Goal: Task Accomplishment & Management: Manage account settings

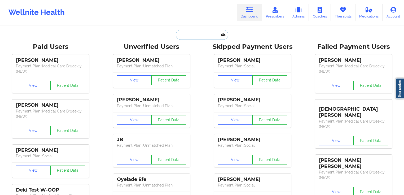
click at [194, 38] on input "text" at bounding box center [202, 35] width 52 height 10
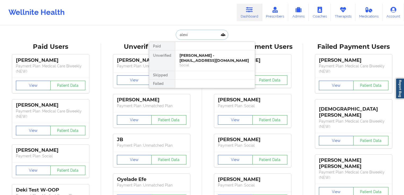
type input "alexia"
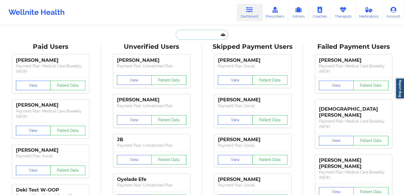
click at [195, 33] on input "text" at bounding box center [202, 35] width 52 height 10
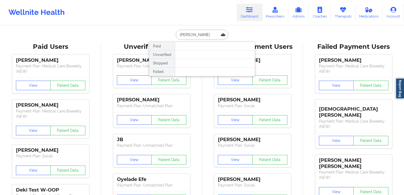
type input "samantha leaden"
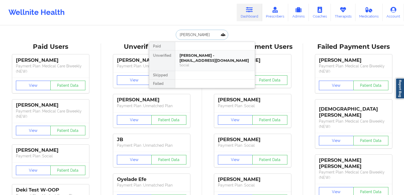
click at [198, 56] on div "Samantha Leaden - samanthaleaden@gmail.com" at bounding box center [214, 58] width 71 height 10
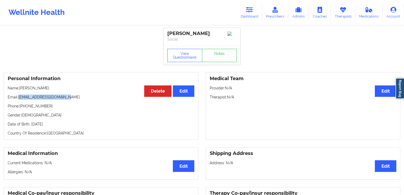
drag, startPoint x: 76, startPoint y: 95, endPoint x: 19, endPoint y: 98, distance: 57.3
click at [19, 98] on div "Personal Information Edit Delete Name: Samantha Leaden Email: samanthaleaden@gm…" at bounding box center [101, 106] width 194 height 68
copy p "samanthaleaden@gmail.com"
click at [245, 14] on link "Dashboard" at bounding box center [248, 12] width 25 height 17
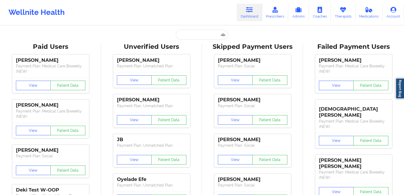
click at [202, 32] on input "text" at bounding box center [202, 35] width 52 height 10
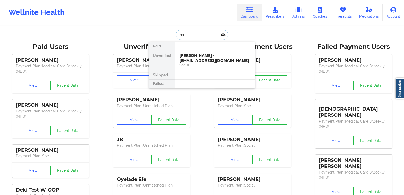
type input "m"
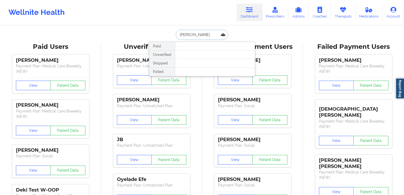
type input "nelsy"
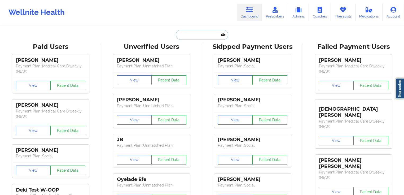
click at [200, 35] on input "text" at bounding box center [202, 35] width 52 height 10
paste input "[PERSON_NAME]"
type input "[PERSON_NAME]"
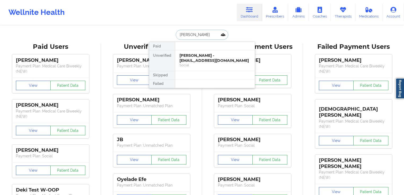
click at [198, 57] on div "[PERSON_NAME] - [EMAIL_ADDRESS][DOMAIN_NAME]" at bounding box center [214, 58] width 71 height 10
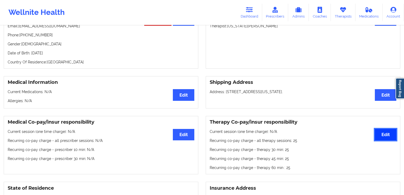
click at [380, 129] on button "Edit" at bounding box center [384, 134] width 21 height 11
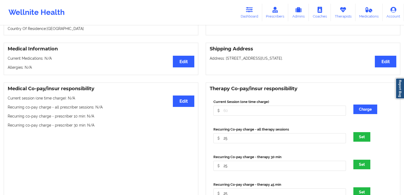
scroll to position [136, 0]
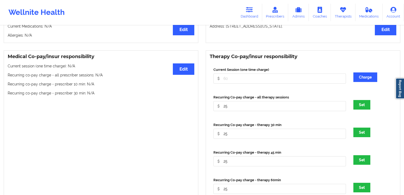
click at [263, 112] on div "Recurring Co-pay charge - all therapy sessions 25" at bounding box center [279, 105] width 140 height 20
click at [263, 83] on input "25" at bounding box center [279, 78] width 132 height 10
type input "2"
type input "10"
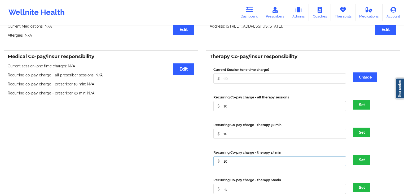
type input "10"
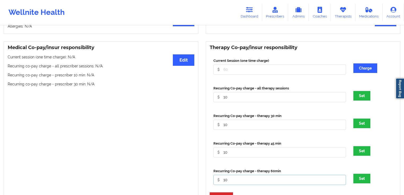
scroll to position [158, 0]
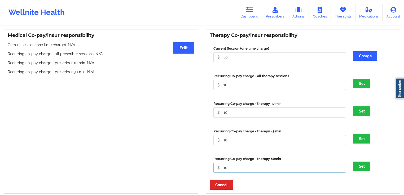
type input "10"
click at [352, 85] on div "Set" at bounding box center [372, 84] width 47 height 10
click at [354, 85] on button "Set" at bounding box center [361, 84] width 17 height 10
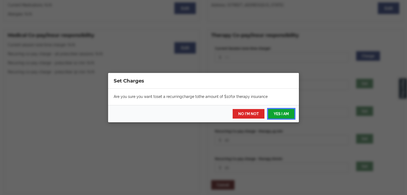
click at [280, 113] on button "YES I AM" at bounding box center [281, 114] width 26 height 10
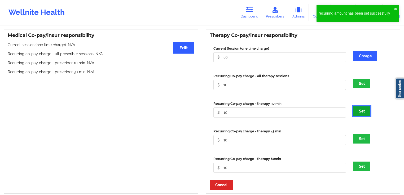
click at [363, 113] on button "Set" at bounding box center [361, 111] width 17 height 10
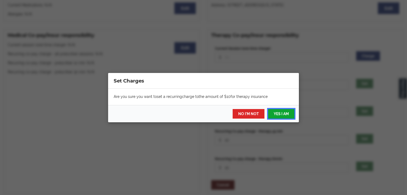
click at [286, 114] on button "YES I AM" at bounding box center [281, 114] width 26 height 10
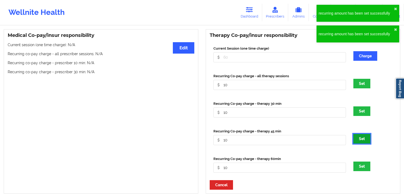
click at [366, 141] on button "Set" at bounding box center [361, 139] width 17 height 10
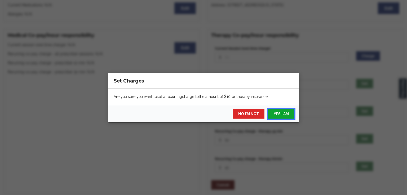
click at [280, 116] on button "YES I AM" at bounding box center [281, 114] width 26 height 10
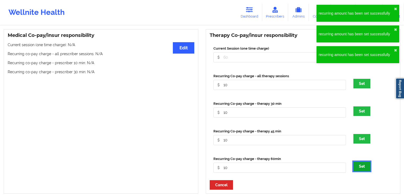
click at [369, 167] on button "Set" at bounding box center [361, 166] width 17 height 10
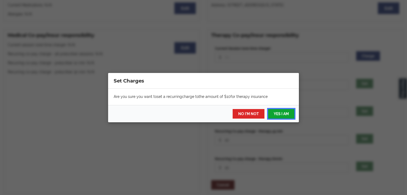
click at [284, 113] on button "YES I AM" at bounding box center [281, 114] width 26 height 10
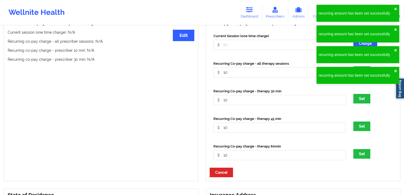
scroll to position [221, 0]
